Goal: Information Seeking & Learning: Check status

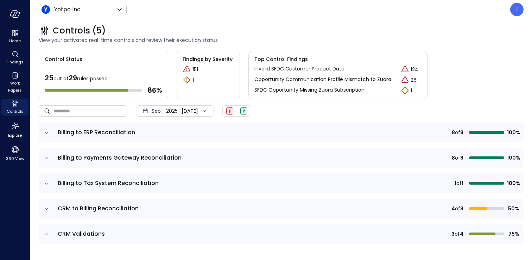
click at [196, 69] on p "151" at bounding box center [196, 69] width 6 height 7
click at [418, 70] on p "124" at bounding box center [415, 69] width 8 height 7
click at [416, 70] on p "124" at bounding box center [415, 69] width 8 height 7
click at [89, 203] on td "CRM to Billing Reconciliation" at bounding box center [203, 209] width 298 height 20
click at [86, 206] on span "CRM to Billing Reconciliation" at bounding box center [98, 208] width 81 height 8
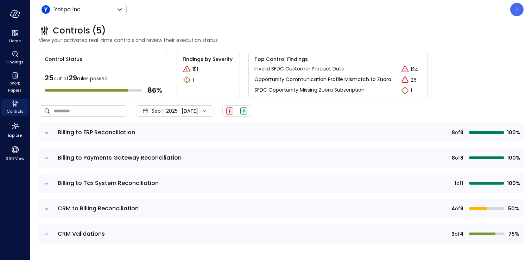
click at [49, 209] on icon "expand row" at bounding box center [46, 208] width 7 height 7
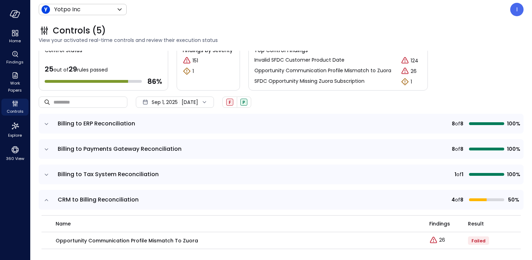
scroll to position [11, 0]
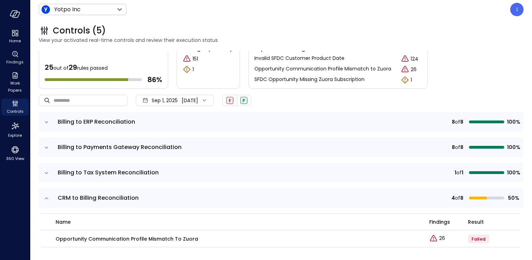
click at [44, 200] on icon "expand row" at bounding box center [46, 198] width 7 height 7
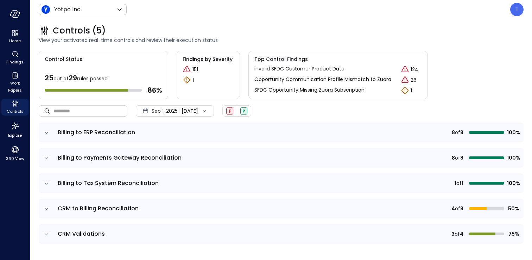
scroll to position [0, 0]
click at [50, 239] on td at bounding box center [46, 234] width 15 height 20
click at [49, 237] on icon "expand row" at bounding box center [46, 234] width 7 height 7
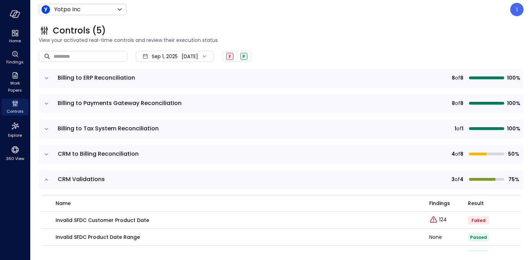
scroll to position [88, 0]
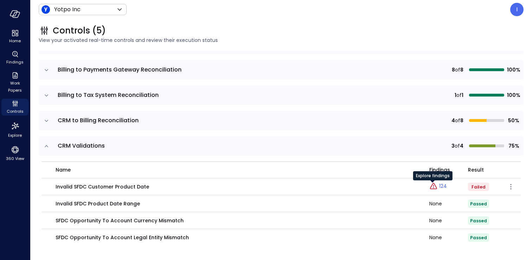
click at [439, 185] on p "124" at bounding box center [443, 185] width 8 height 7
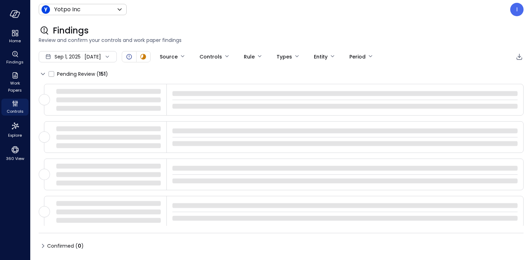
type input "****"
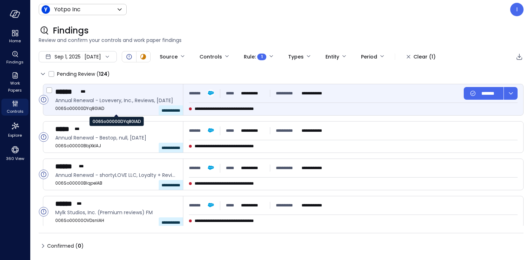
click at [84, 107] on span "006So00000DYq80IAD" at bounding box center [116, 108] width 122 height 7
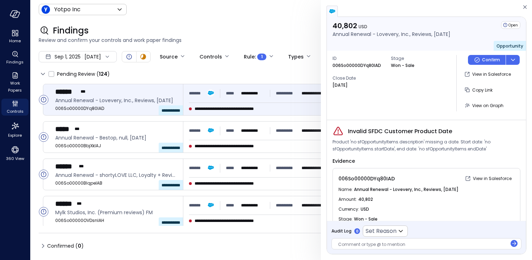
click at [367, 64] on p "006So00000DYq80IAD" at bounding box center [357, 65] width 49 height 7
copy p "006So00000DYq80IAD"
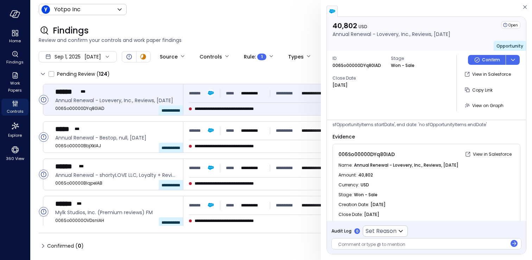
scroll to position [33, 0]
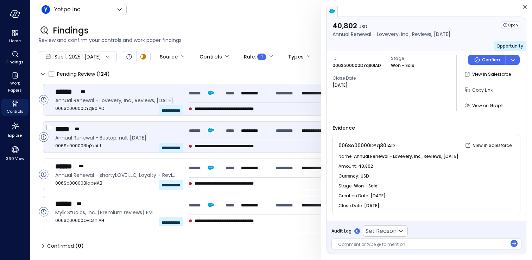
click at [128, 144] on span "006So00000BbjXkIAJ" at bounding box center [116, 145] width 122 height 7
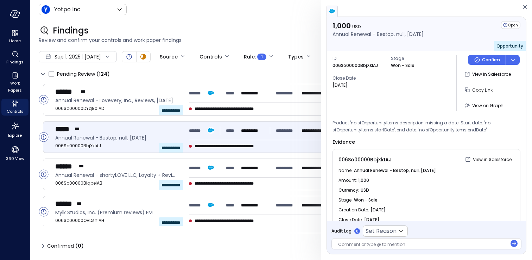
scroll to position [33, 0]
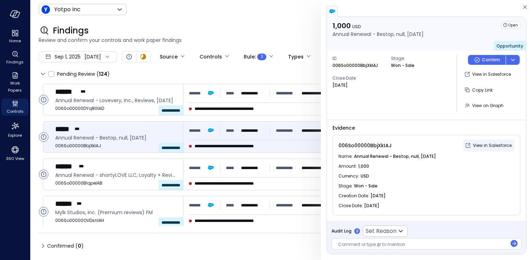
click at [478, 145] on p "View in Salesforce" at bounding box center [492, 145] width 39 height 7
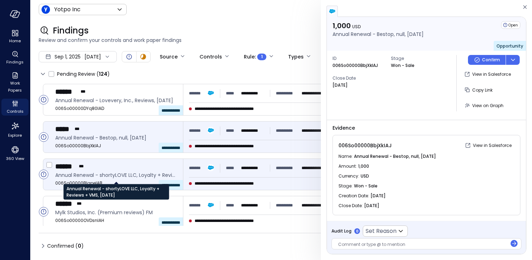
click at [108, 178] on span "Annual Renewal - shortyLOVE LLC, Loyalty + Reviews + VMS, [DATE]" at bounding box center [116, 175] width 122 height 8
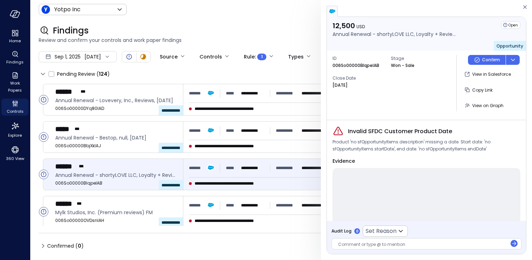
scroll to position [599, 0]
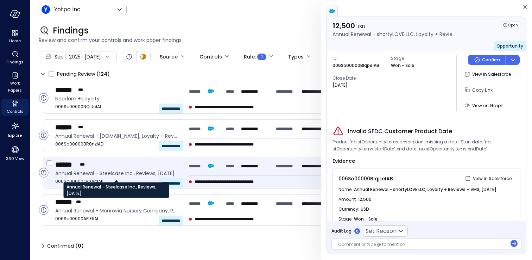
click at [110, 174] on span "Annual Renewal - Steelcase Inc., Reviews, [DATE]" at bounding box center [116, 173] width 122 height 8
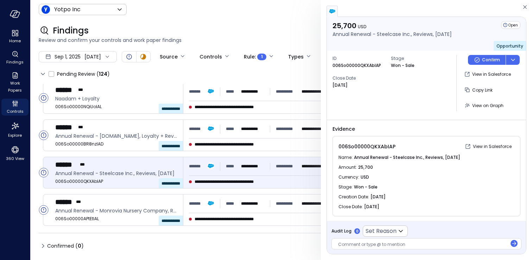
scroll to position [33, 0]
